Goal: Task Accomplishment & Management: Use online tool/utility

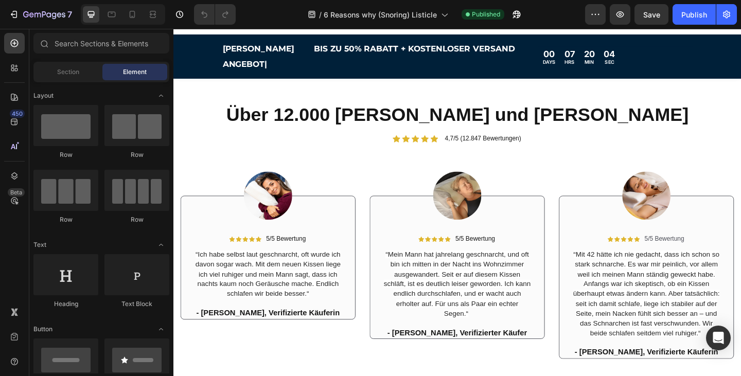
scroll to position [1819, 0]
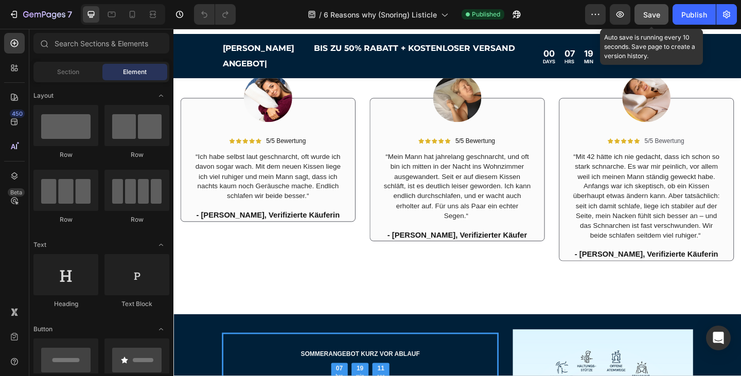
click at [646, 14] on span "Save" at bounding box center [651, 14] width 17 height 9
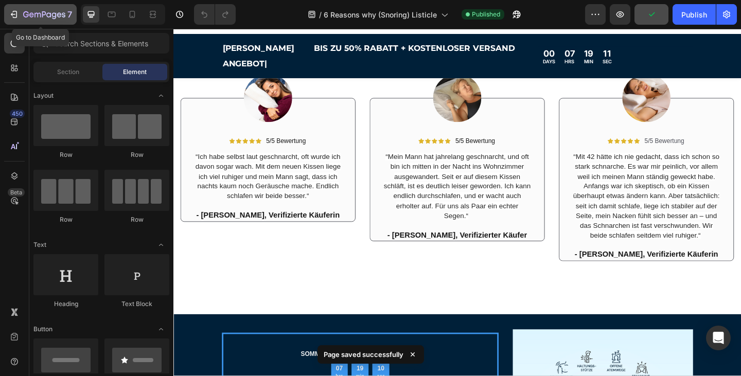
click at [21, 16] on div "7" at bounding box center [40, 14] width 63 height 12
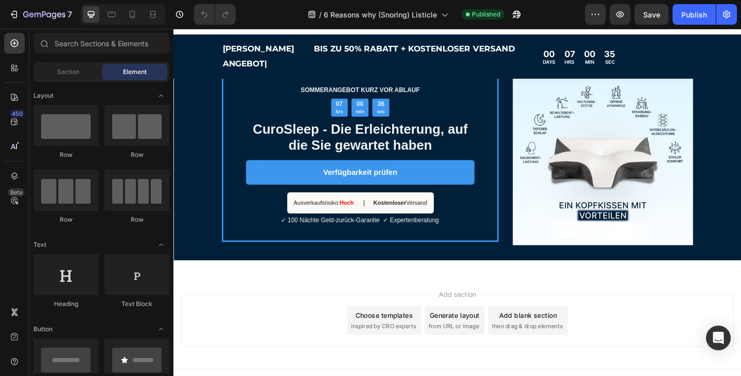
scroll to position [2041, 0]
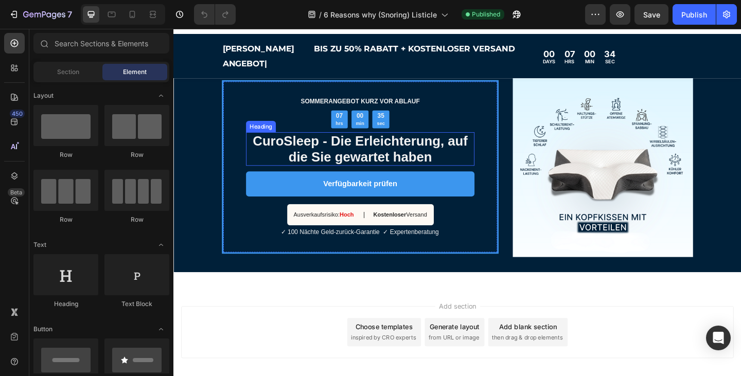
click at [413, 177] on strong "CuroSleep - Die Erleichterung, auf die Sie gewartet haben" at bounding box center [376, 159] width 234 height 33
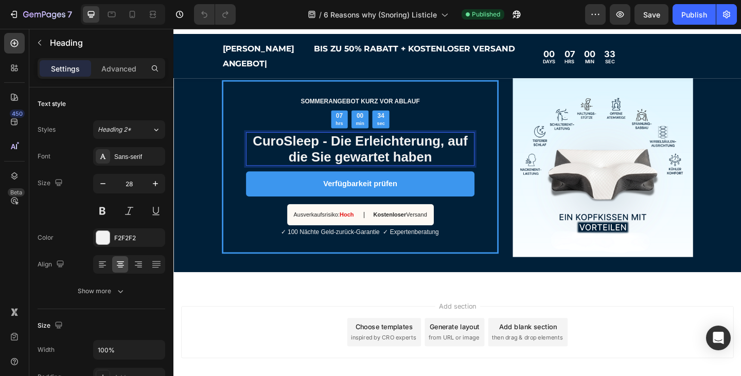
click at [455, 177] on p "CuroSleep - Die Erleichterung, auf die Sie gewartet haben" at bounding box center [376, 160] width 247 height 34
drag, startPoint x: 455, startPoint y: 208, endPoint x: 371, endPoint y: 200, distance: 84.4
click at [374, 177] on p "CuroSleep - Die Erleichterung, auf die Sie gewartet haben" at bounding box center [376, 160] width 247 height 34
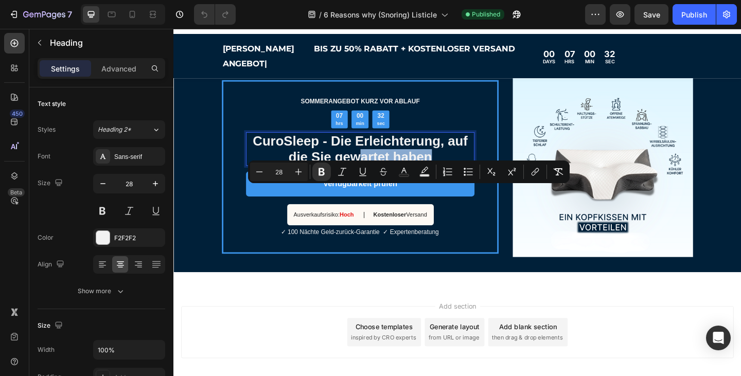
click at [441, 177] on strong "CuroSleep - Die Erleichterung, auf die Sie gewartet haben" at bounding box center [376, 159] width 234 height 33
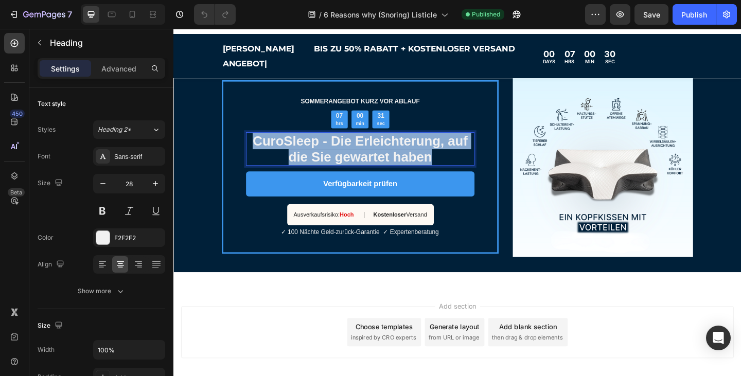
drag, startPoint x: 458, startPoint y: 209, endPoint x: 261, endPoint y: 193, distance: 197.8
click at [261, 177] on p "CuroSleep - Die Erleichterung, auf die Sie gewartet haben" at bounding box center [376, 160] width 247 height 34
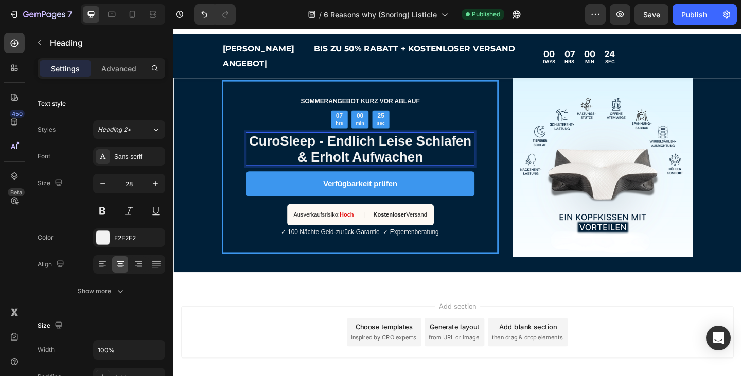
click at [440, 177] on strong "CuroSleep - Endlich Leise Schlafen & Erholt Aufwachen" at bounding box center [377, 159] width 242 height 33
click at [501, 274] on div "SOMMERANGEBOT KURZ VOR ABLAUF Text Block 07 hrs 00 min 23 sec Countdown Timer C…" at bounding box center [376, 179] width 301 height 189
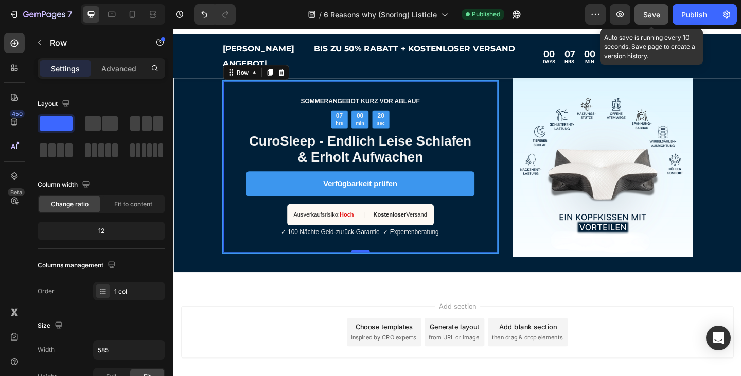
click at [654, 21] on button "Save" at bounding box center [652, 14] width 34 height 21
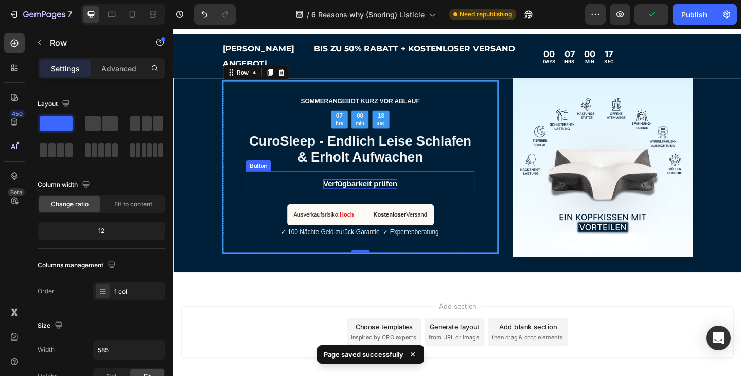
click at [348, 203] on p "Verfügbarkeit prüfen" at bounding box center [376, 198] width 80 height 11
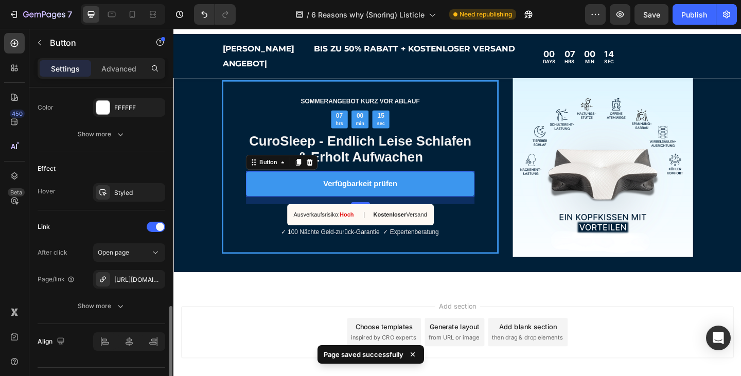
scroll to position [500, 0]
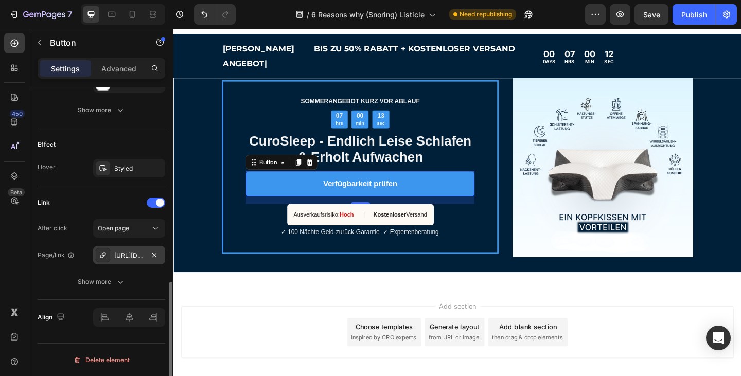
click at [135, 256] on div "https://curosleep.com/curosleep-endlich-leise-schlafen-snoring" at bounding box center [129, 255] width 30 height 9
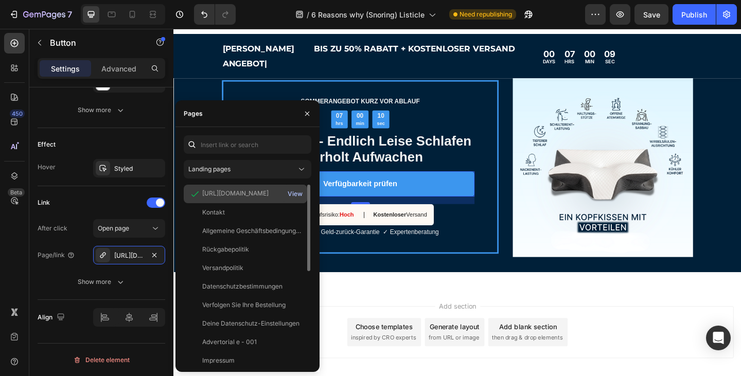
click at [298, 193] on div "View" at bounding box center [295, 193] width 15 height 9
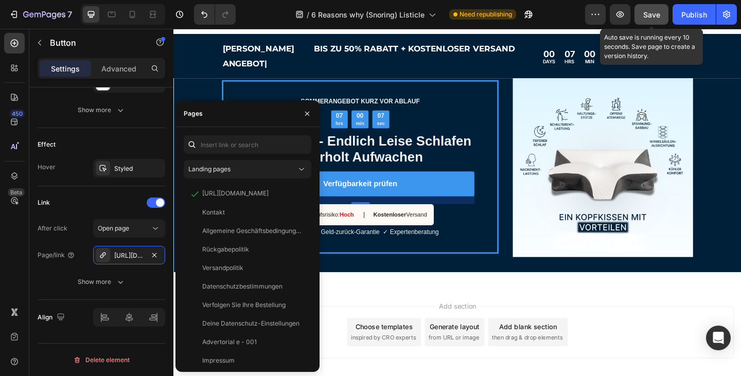
click at [646, 22] on button "Save" at bounding box center [652, 14] width 34 height 21
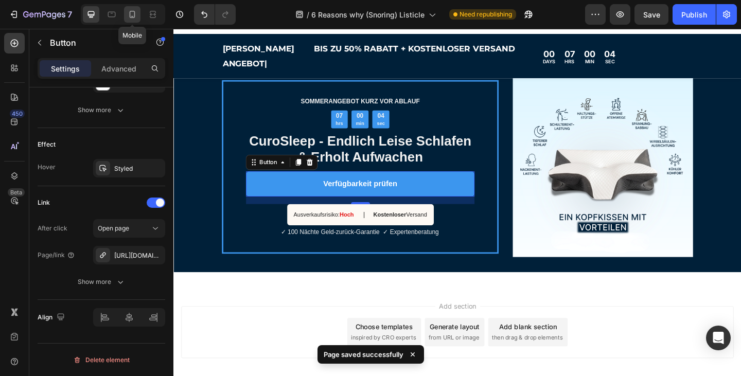
click at [136, 14] on icon at bounding box center [132, 14] width 10 height 10
type input "14"
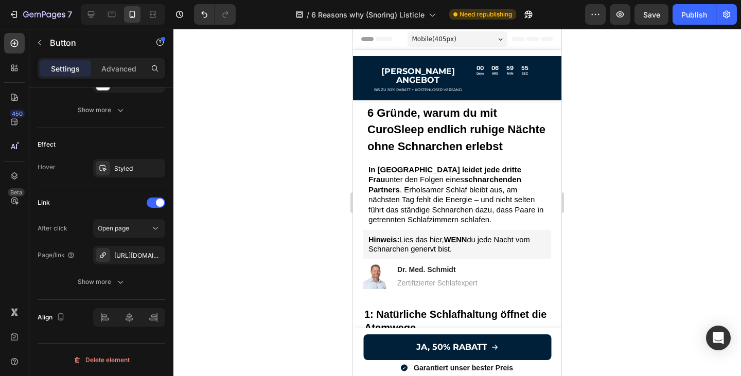
click at [653, 3] on div "7 Version history / 6 Reasons why (Snoring) Listicle Need republishing Preview …" at bounding box center [370, 14] width 741 height 29
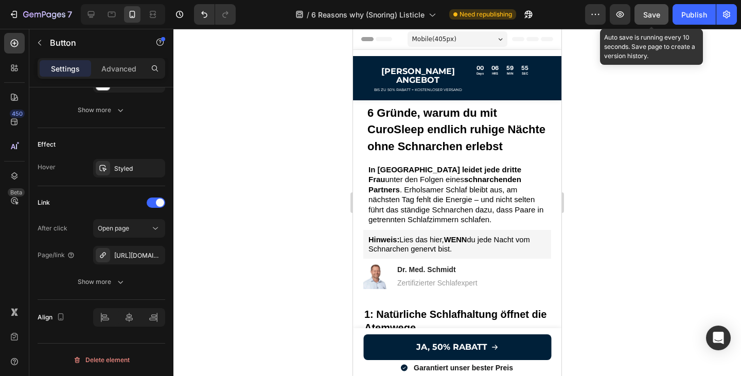
click at [655, 17] on span "Save" at bounding box center [651, 14] width 17 height 9
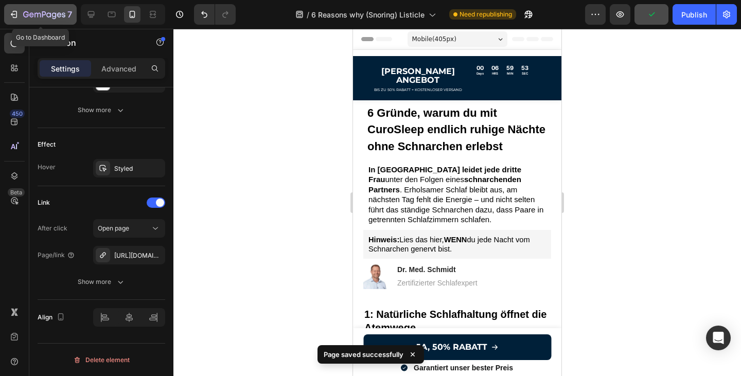
click at [11, 22] on button "7" at bounding box center [40, 14] width 73 height 21
